Goal: Information Seeking & Learning: Find specific page/section

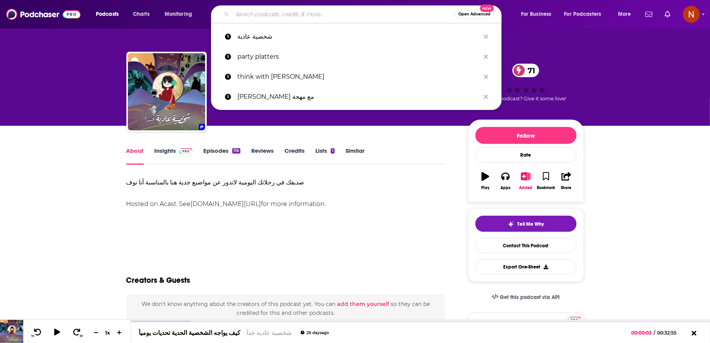
click at [362, 18] on input "Search podcasts, credits, & more..." at bounding box center [343, 14] width 223 height 12
paste input "پادکست فارسی فیکشن Fiction Podcast"
type input "پادکست فارسی فیکشن Fiction Podcast"
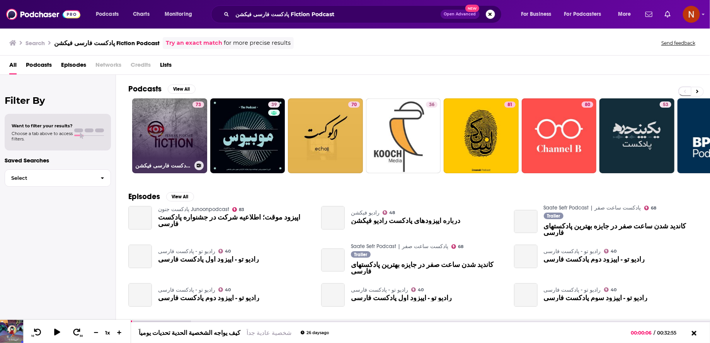
click at [167, 129] on link "73 پادکست فارسی فیکشن Fiction Podcast" at bounding box center [169, 136] width 75 height 75
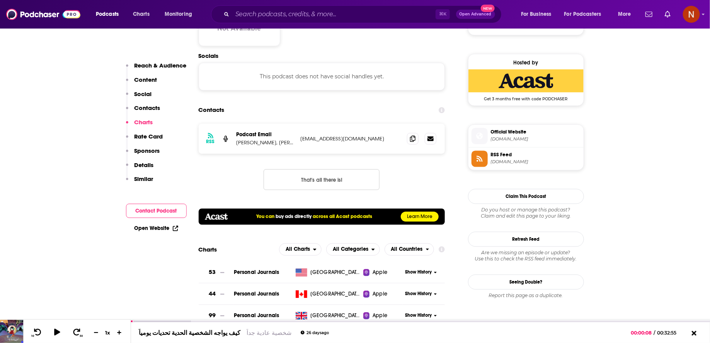
scroll to position [743, 0]
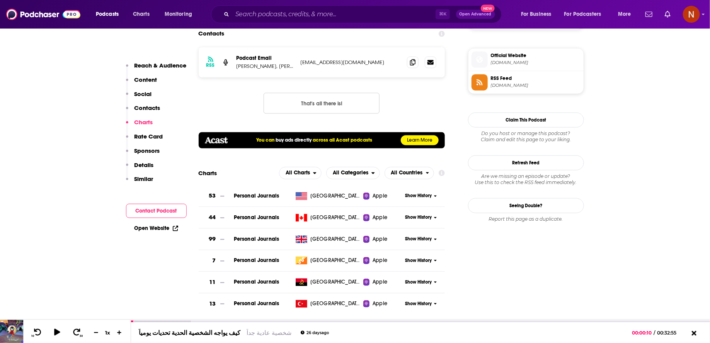
click at [541, 75] on span "RSS Feed" at bounding box center [536, 78] width 90 height 7
